Goal: Information Seeking & Learning: Check status

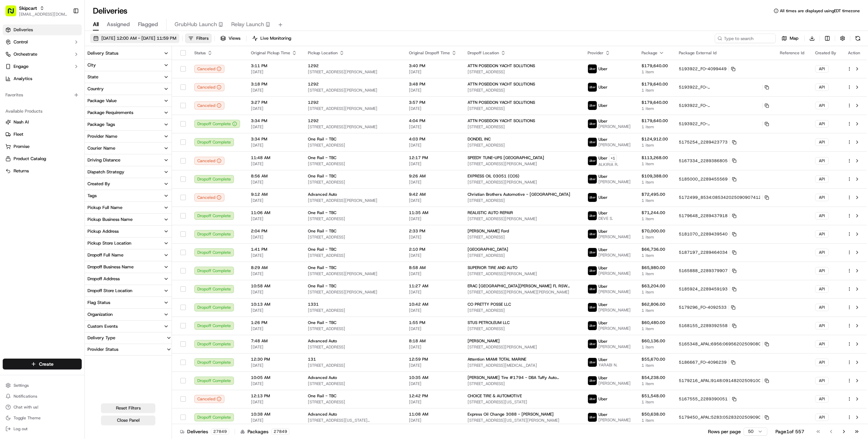
click at [147, 38] on span "[DATE] 12:00 AM - [DATE] 11:59 PM" at bounding box center [138, 38] width 75 height 6
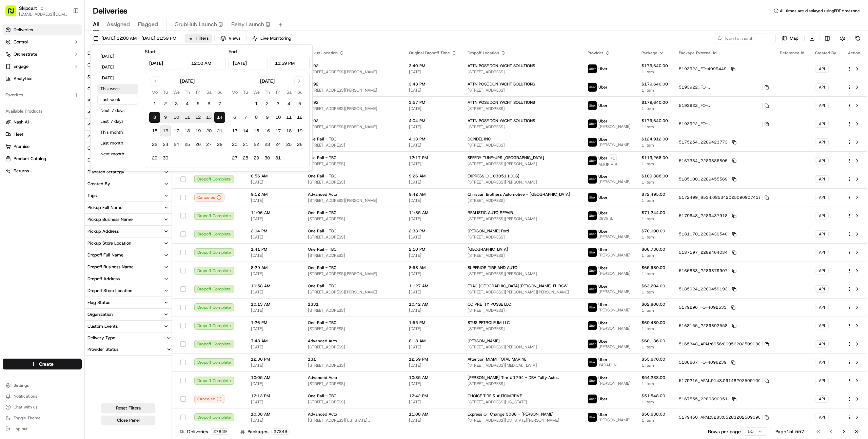
click at [110, 86] on button "This week" at bounding box center [117, 88] width 41 height 9
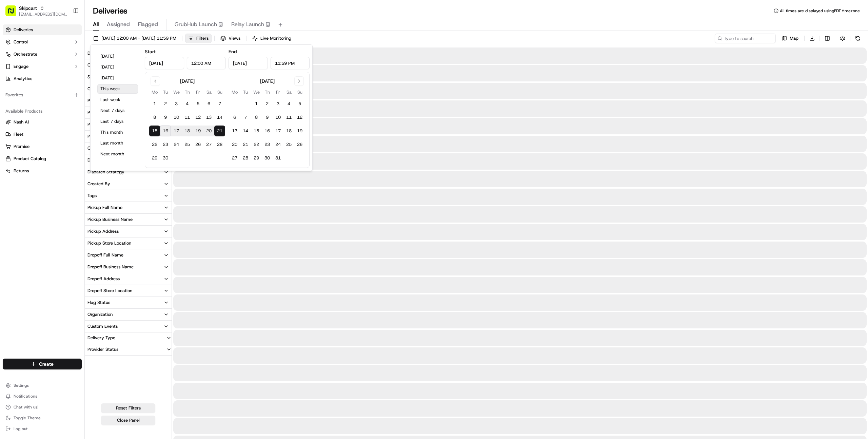
type input "[DATE]"
click at [58, 261] on div "Deliveries Control Orchestrate Engage Analytics Favorites Available Products [P…" at bounding box center [42, 187] width 84 height 331
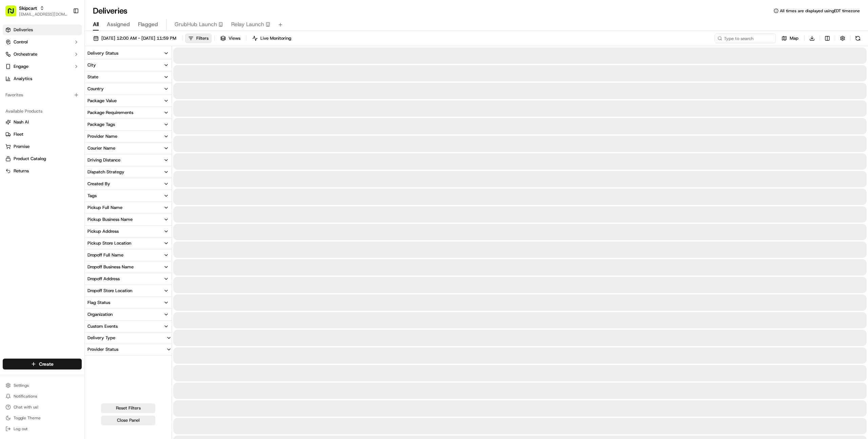
click at [123, 169] on div "Dispatch Strategy" at bounding box center [105, 172] width 37 height 6
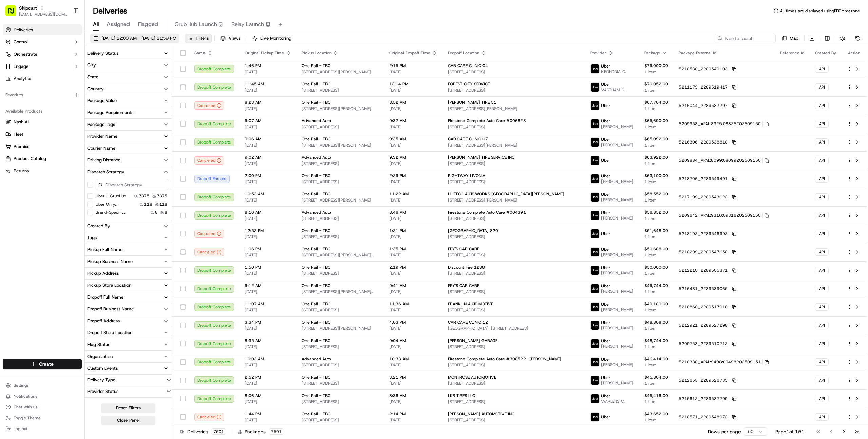
click at [147, 37] on span "[DATE] 12:00 AM - [DATE] 11:59 PM" at bounding box center [138, 38] width 75 height 6
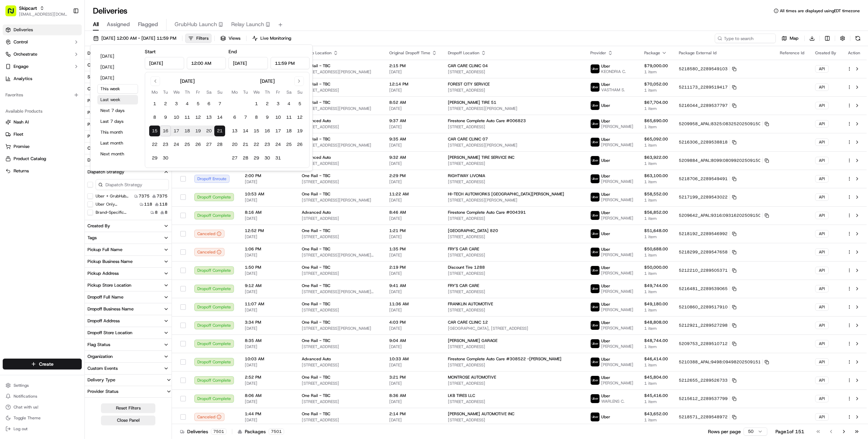
click at [116, 100] on button "Last week" at bounding box center [117, 99] width 41 height 9
type input "[DATE]"
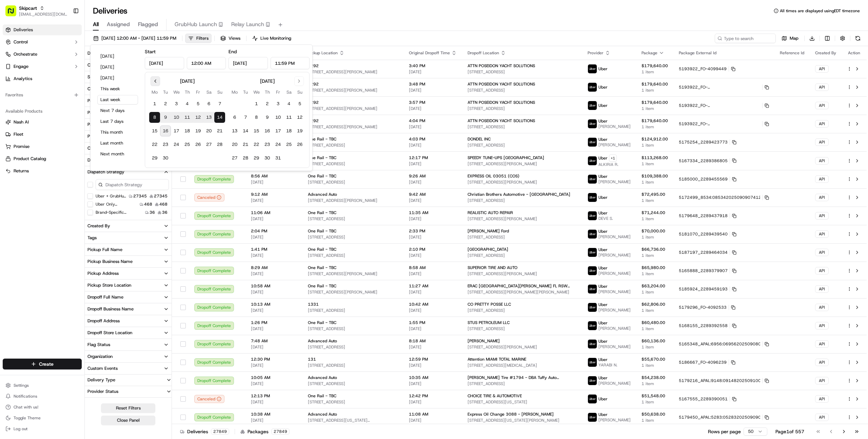
click at [154, 81] on button "Go to previous month" at bounding box center [155, 80] width 9 height 9
click at [199, 107] on button "1" at bounding box center [198, 103] width 11 height 11
type input "[DATE]"
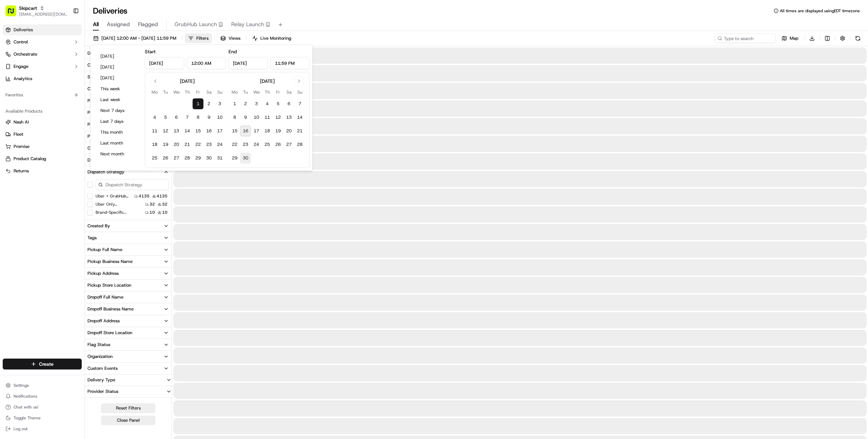
click at [248, 160] on button "30" at bounding box center [245, 158] width 11 height 11
type input "[DATE]"
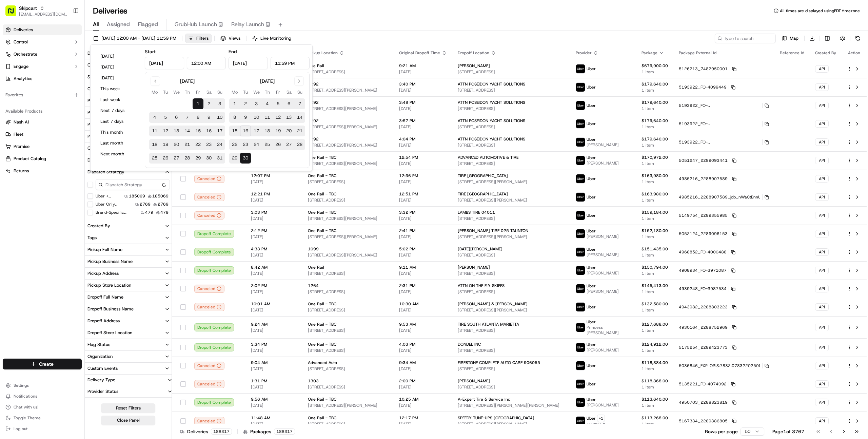
click at [27, 235] on div "Deliveries Control Orchestrate Engage Analytics Favorites Available Products [P…" at bounding box center [42, 187] width 84 height 331
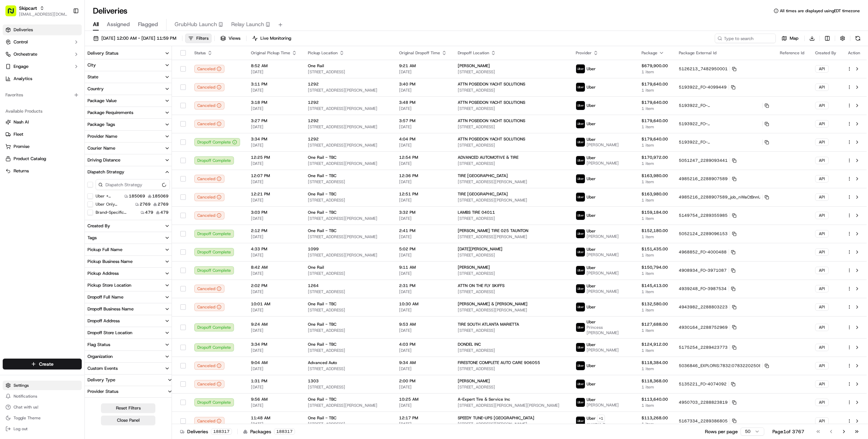
click at [34, 383] on html "Skipcart [EMAIL_ADDRESS][DOMAIN_NAME] Toggle Sidebar Deliveries Control Orchest…" at bounding box center [434, 219] width 868 height 439
click at [100, 426] on link "Feature Flags" at bounding box center [123, 426] width 76 height 10
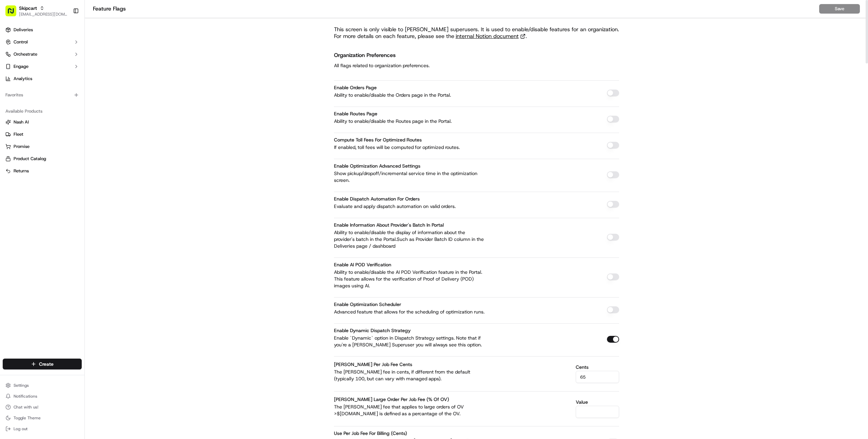
scroll to position [2302, 0]
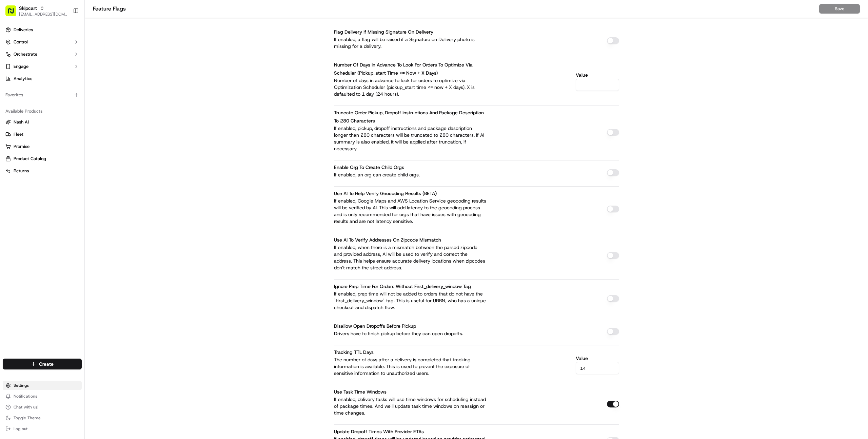
click at [34, 387] on html "Skipcart [EMAIL_ADDRESS][DOMAIN_NAME] Toggle Sidebar Deliveries Control Orchest…" at bounding box center [434, 219] width 868 height 439
click at [113, 413] on link "Request Logs" at bounding box center [123, 413] width 76 height 10
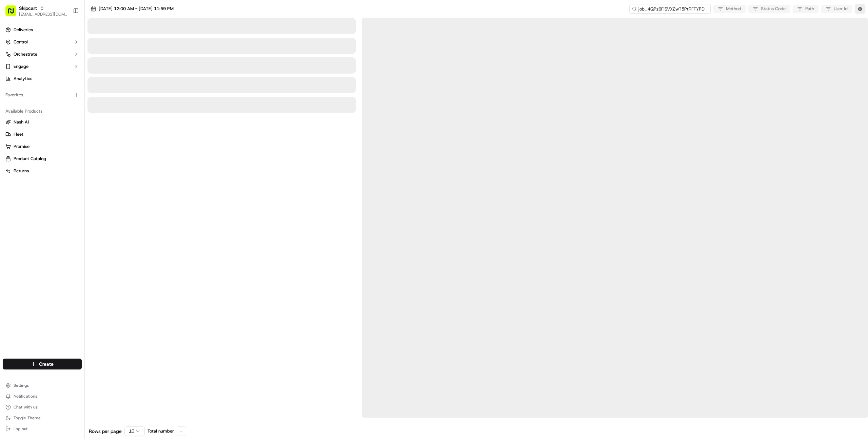
click at [673, 9] on input "job_4QPz6FiSVX2wT5PtRFFYPD" at bounding box center [669, 8] width 81 height 9
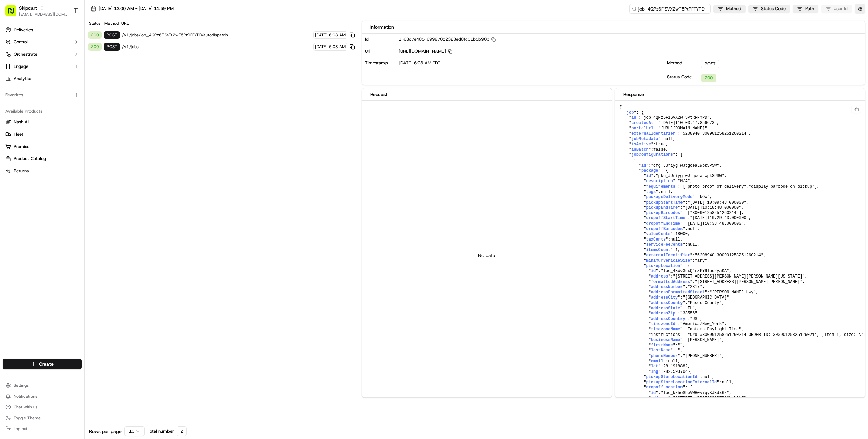
paste input "ixtLwjxj8nEB3dgXkA3cux"
type input "job_ixtLwjxj8nEB3dgXkA3cux"
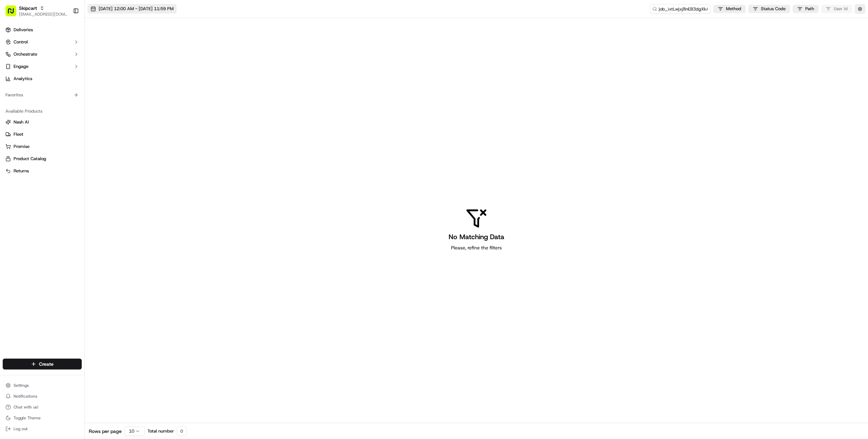
click at [167, 10] on span "[DATE] 12:00 AM - [DATE] 11:59 PM" at bounding box center [136, 9] width 75 height 6
click at [101, 88] on button "8" at bounding box center [100, 87] width 11 height 11
type input "[DATE]"
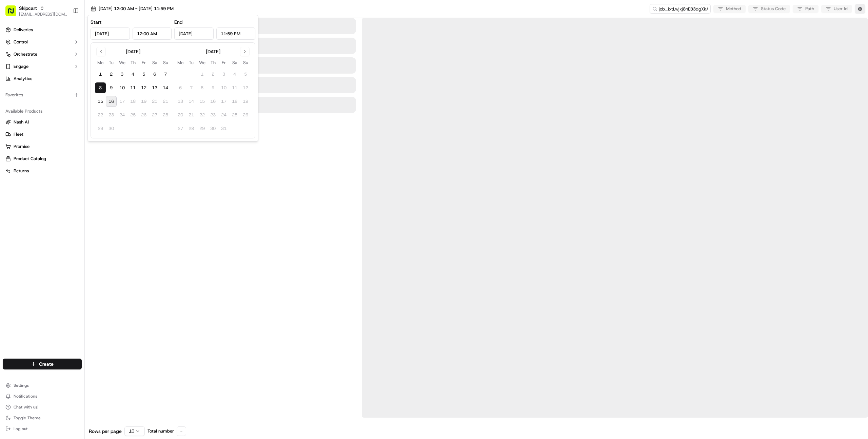
click at [113, 101] on button "16" at bounding box center [111, 101] width 11 height 11
type input "[DATE]"
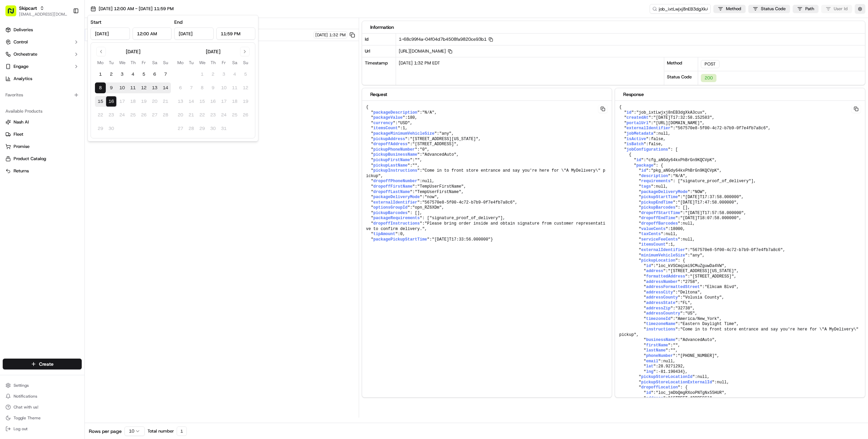
click at [226, 256] on div "Status Method URL 200 POST /v1/jobs [DATE] 1:32 PM" at bounding box center [222, 217] width 274 height 399
click at [171, 35] on span "/v1/jobs" at bounding box center [216, 34] width 189 height 5
